Goal: Information Seeking & Learning: Learn about a topic

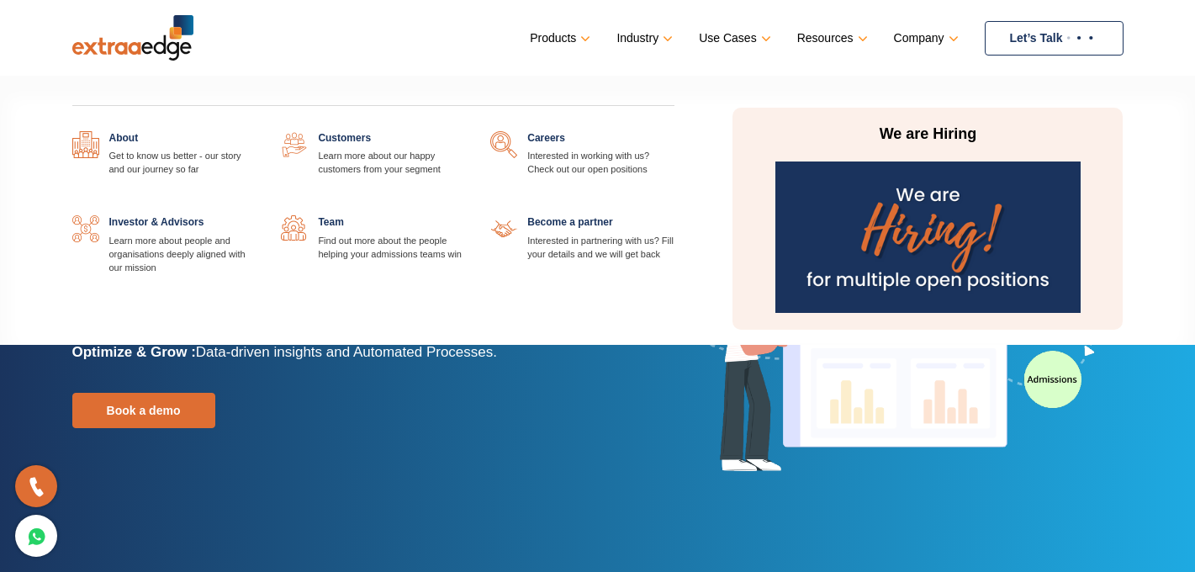
click at [856, 217] on img at bounding box center [927, 236] width 305 height 151
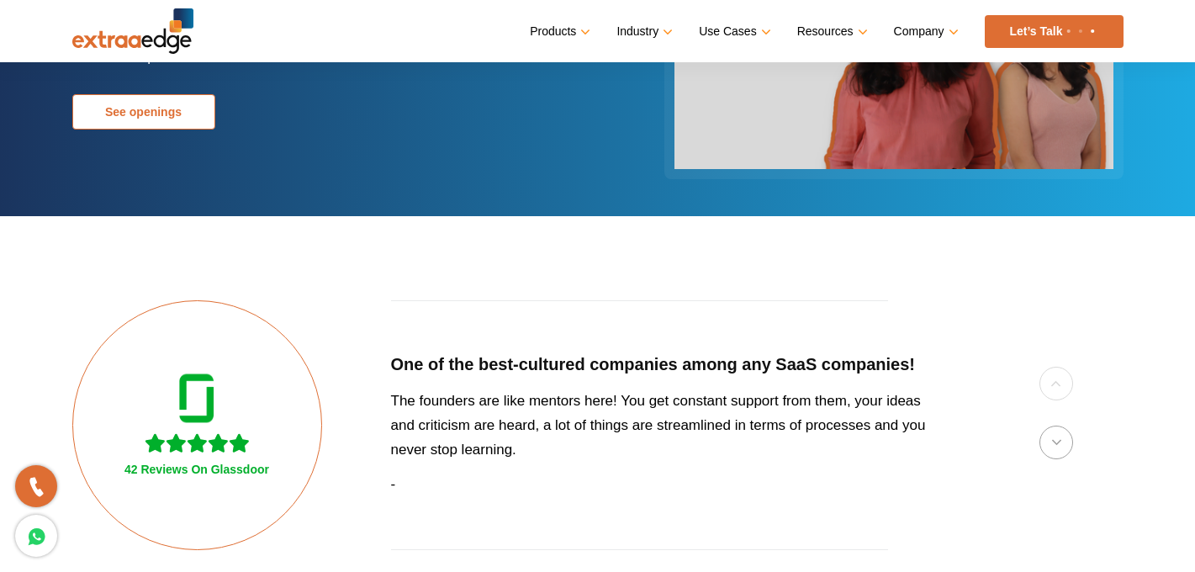
click at [149, 124] on link "See openings" at bounding box center [143, 111] width 143 height 35
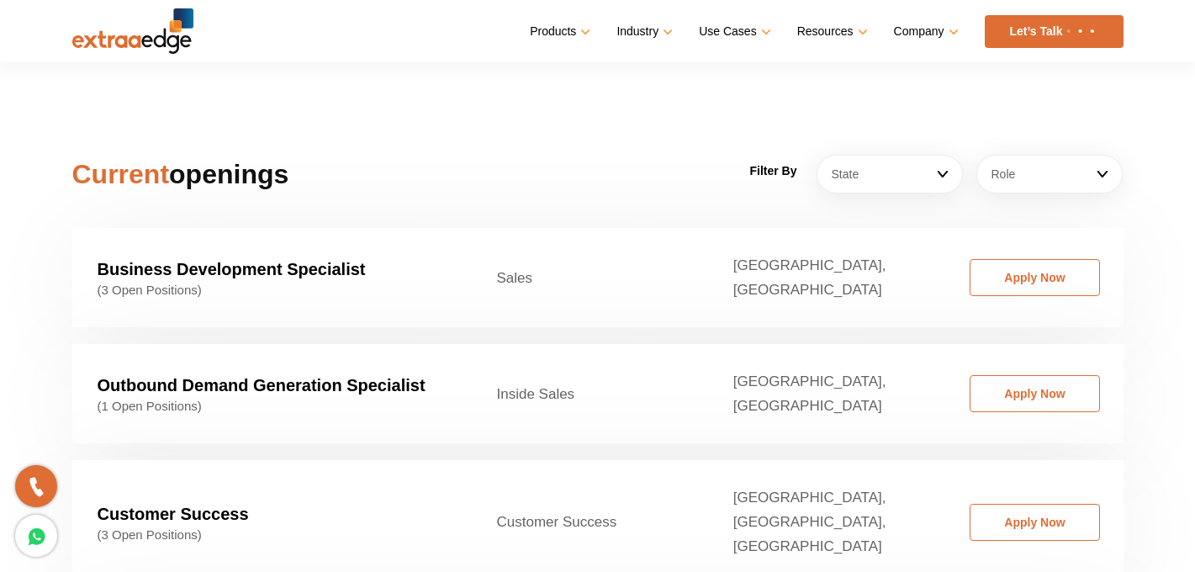
scroll to position [2481, 0]
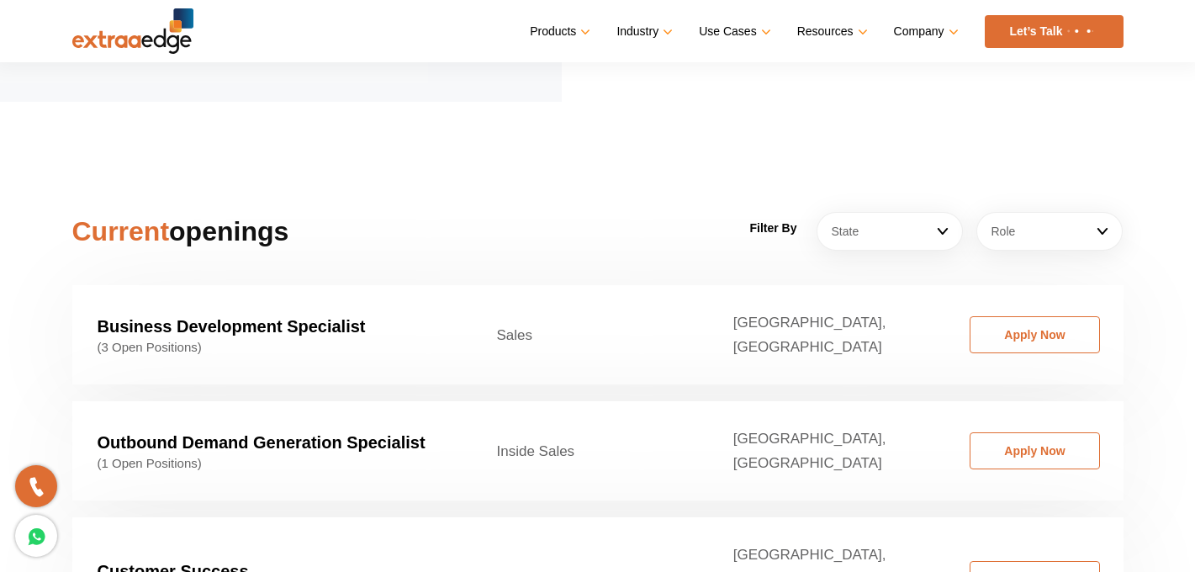
click at [902, 212] on link "State" at bounding box center [890, 231] width 146 height 39
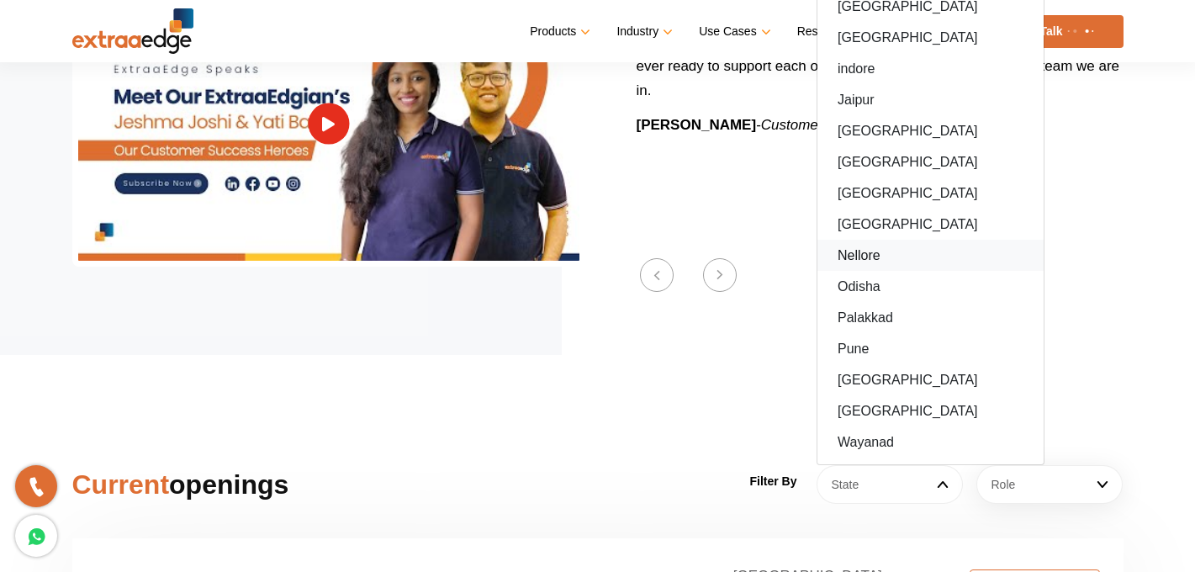
scroll to position [2224, 0]
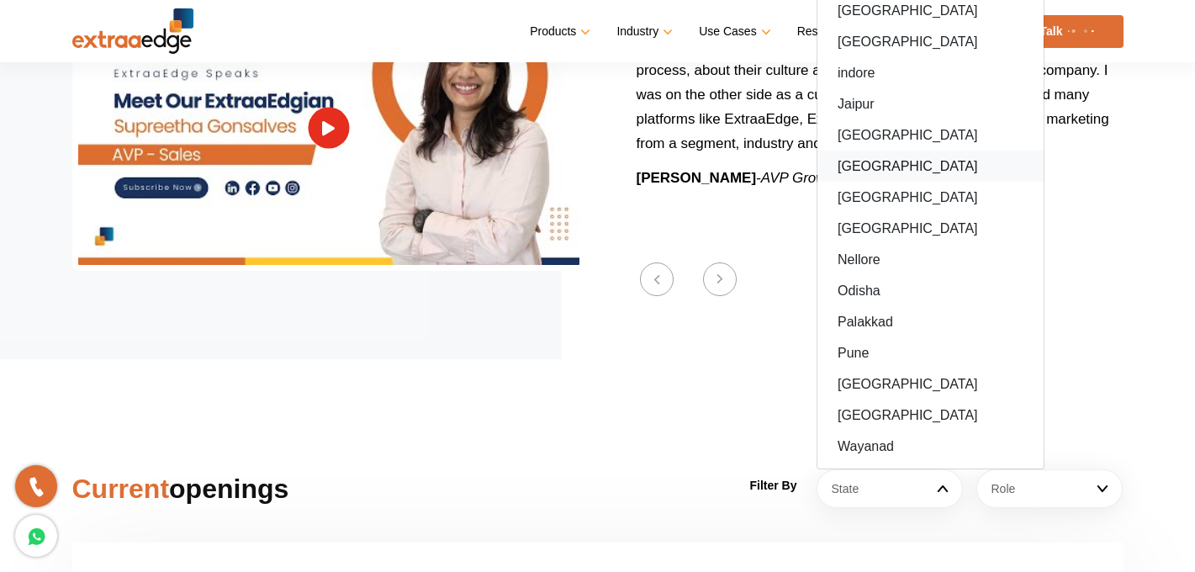
click at [870, 151] on link "[GEOGRAPHIC_DATA]" at bounding box center [930, 166] width 226 height 31
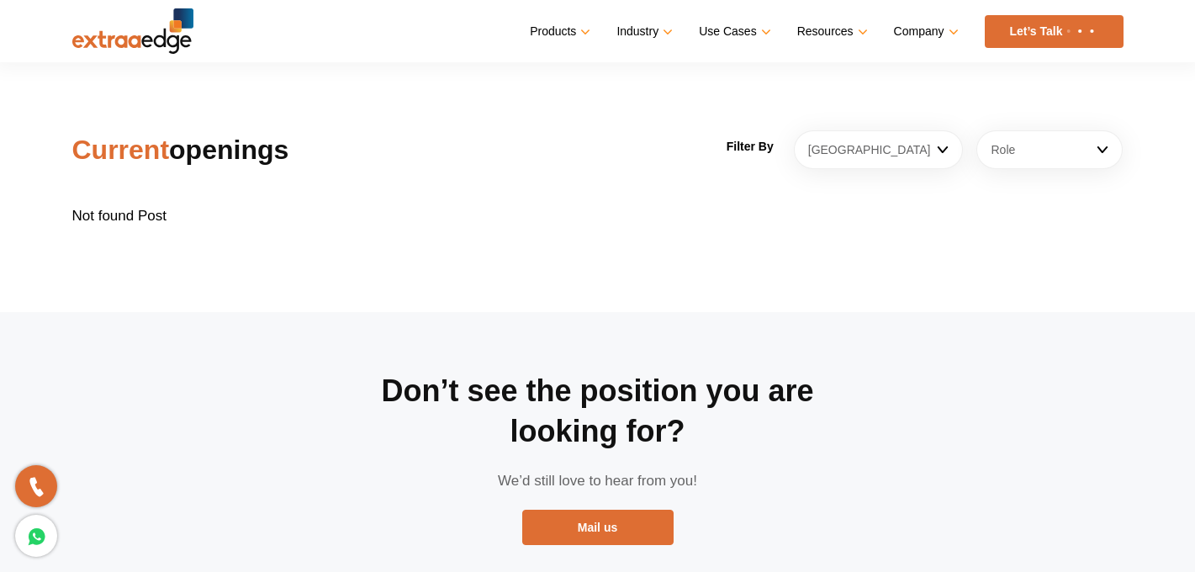
scroll to position [2500, 0]
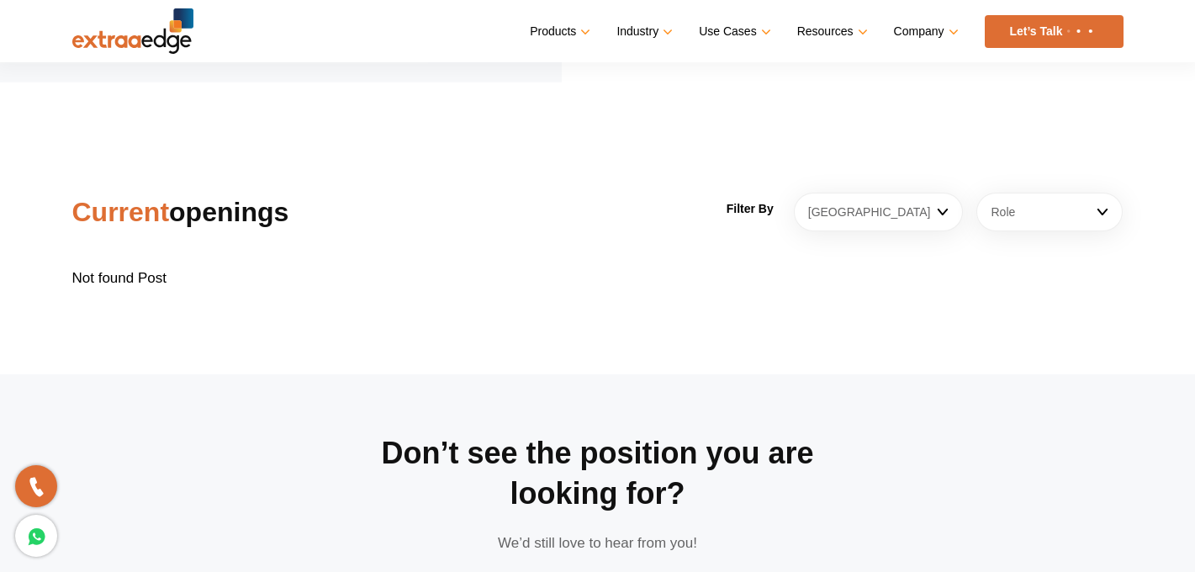
click at [1018, 197] on link "Role" at bounding box center [1049, 212] width 146 height 39
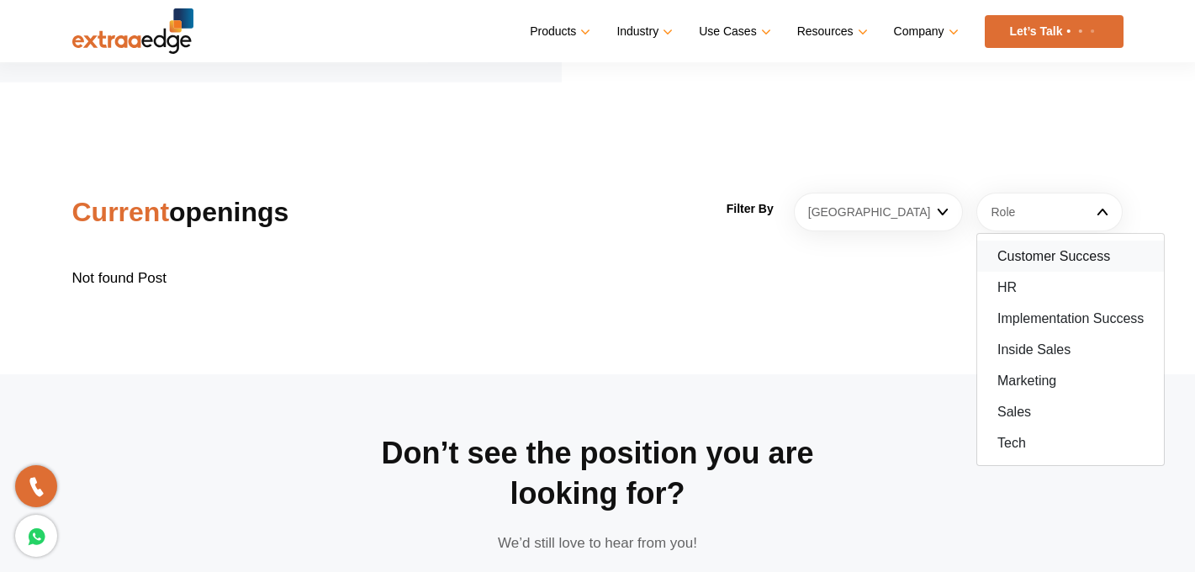
click at [1014, 241] on link "Customer Success" at bounding box center [1070, 256] width 187 height 31
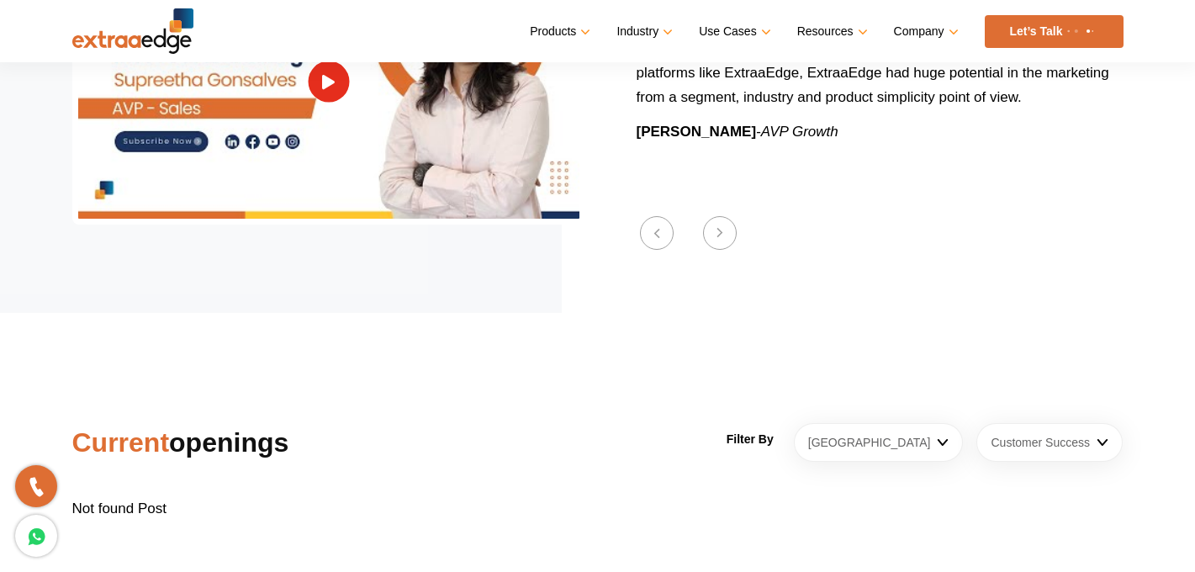
scroll to position [2204, 0]
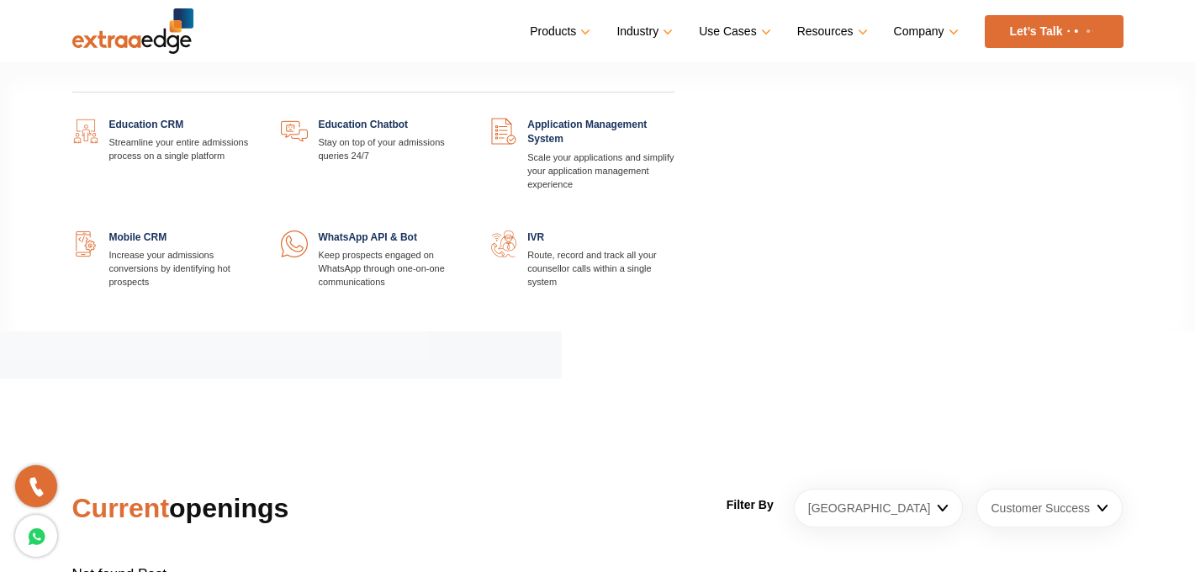
click at [256, 230] on link at bounding box center [256, 230] width 0 height 0
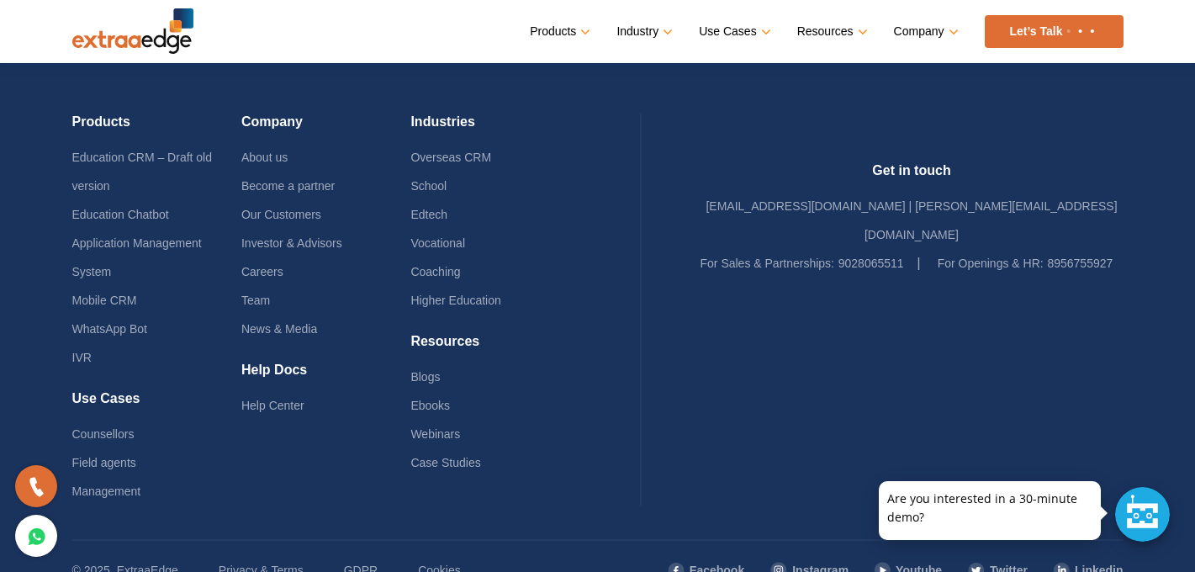
scroll to position [4842, 0]
